Goal: Information Seeking & Learning: Learn about a topic

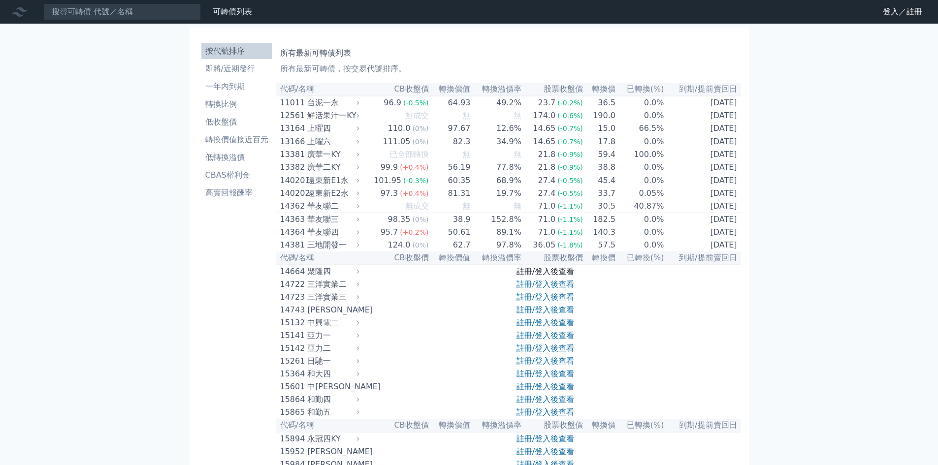
click at [539, 276] on link "註冊/登入後查看" at bounding box center [545, 271] width 58 height 9
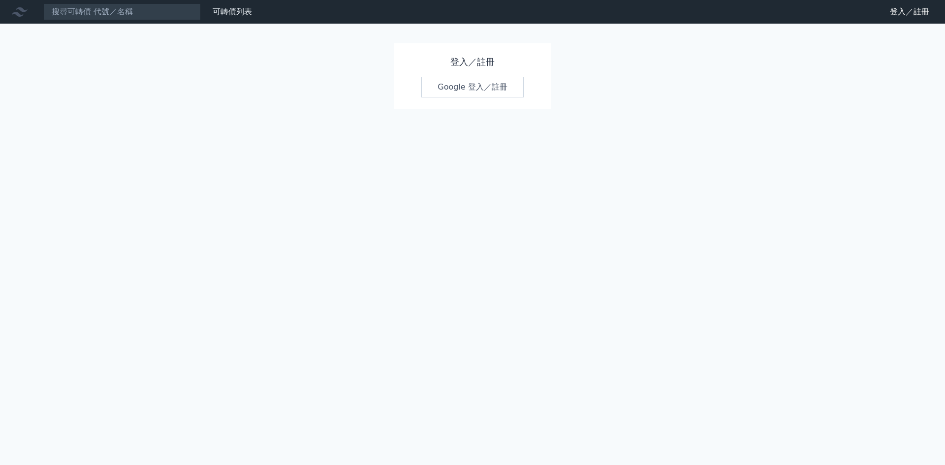
click at [481, 90] on link "Google 登入／註冊" at bounding box center [472, 87] width 102 height 21
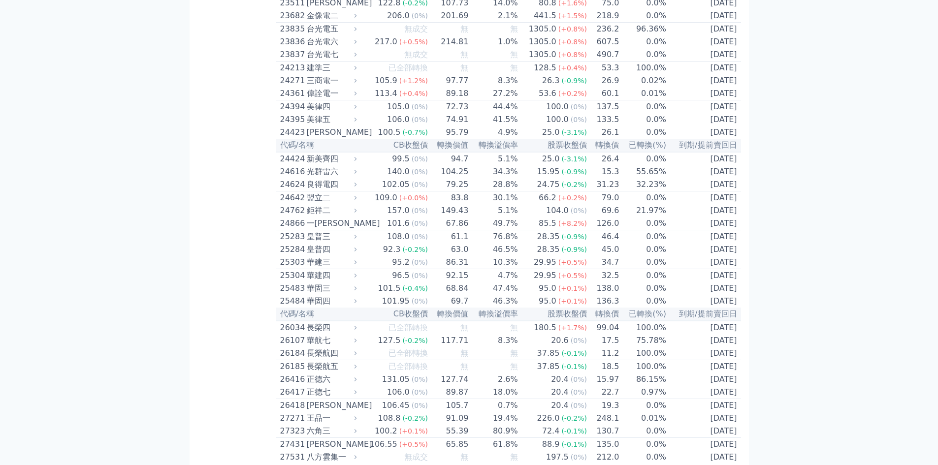
scroll to position [788, 0]
click at [319, 282] on div "華建四" at bounding box center [331, 276] width 48 height 12
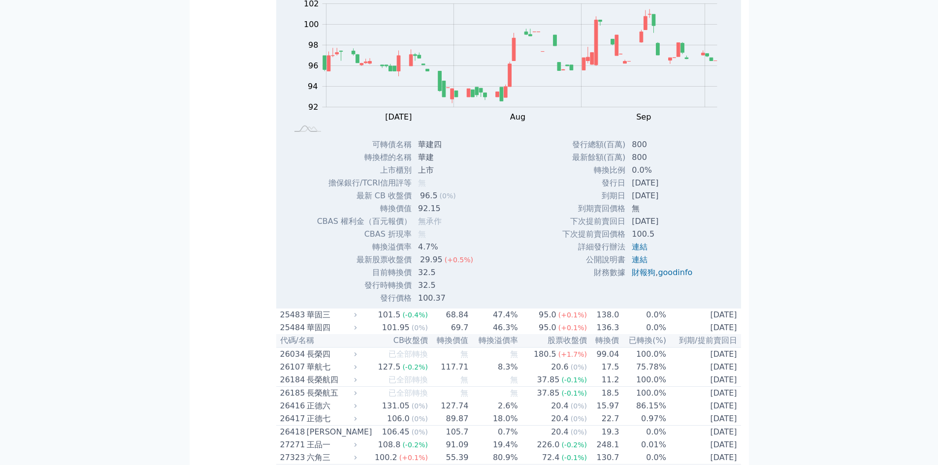
scroll to position [1083, 0]
drag, startPoint x: 431, startPoint y: 361, endPoint x: 419, endPoint y: 361, distance: 11.3
click at [419, 290] on td "32.5" at bounding box center [446, 284] width 69 height 13
